Goal: Task Accomplishment & Management: Manage account settings

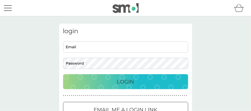
click at [242, 66] on div "login Email Password Login ● ● ● ● ● ● ● ● ● ● ● ● ● ● ● ● ● ● ● ● ● ● ● ● ● ● …" at bounding box center [125, 78] width 251 height 124
click at [102, 47] on input "Email" at bounding box center [125, 47] width 125 height 11
type input "[PERSON_NAME][EMAIL_ADDRESS][PERSON_NAME][DOMAIN_NAME]"
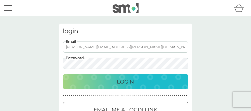
click at [114, 85] on div "Login" at bounding box center [125, 82] width 114 height 8
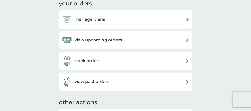
scroll to position [146, 0]
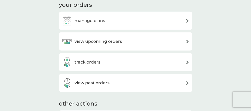
click at [104, 41] on h3 "view upcoming orders" at bounding box center [98, 41] width 47 height 7
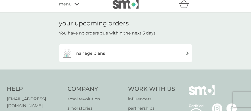
scroll to position [5, 0]
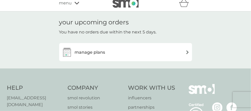
click at [187, 53] on img at bounding box center [187, 52] width 4 height 4
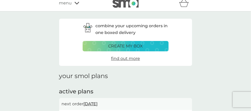
click at [187, 53] on div "combine your upcoming orders in one boxed delivery create my box find out more" at bounding box center [125, 42] width 133 height 47
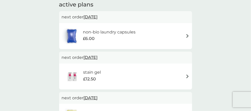
scroll to position [90, 0]
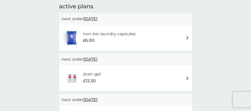
drag, startPoint x: 188, startPoint y: 48, endPoint x: 187, endPoint y: 37, distance: 10.8
click at [187, 37] on div "non-bio laundry capsules £6.00" at bounding box center [125, 38] width 133 height 26
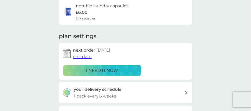
scroll to position [45, 0]
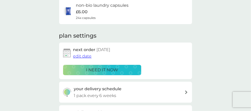
click at [97, 70] on p "i need it now" at bounding box center [102, 70] width 32 height 7
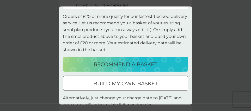
scroll to position [57, 0]
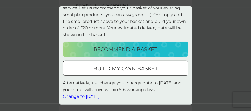
click at [92, 96] on span "Change to tomorrow." at bounding box center [81, 96] width 37 height 5
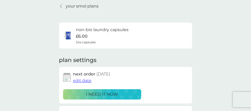
scroll to position [0, 0]
